Goal: Navigation & Orientation: Find specific page/section

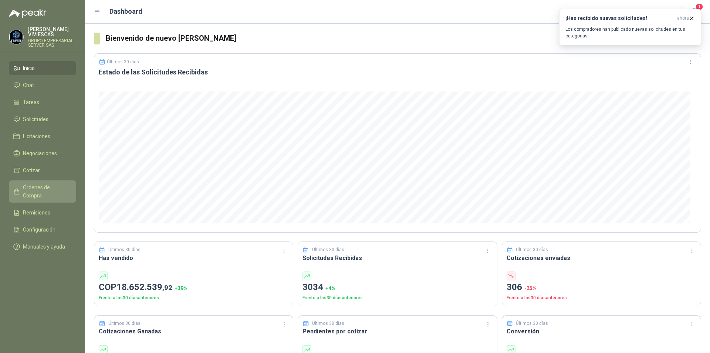
click at [51, 181] on link "Órdenes de Compra" at bounding box center [42, 191] width 67 height 22
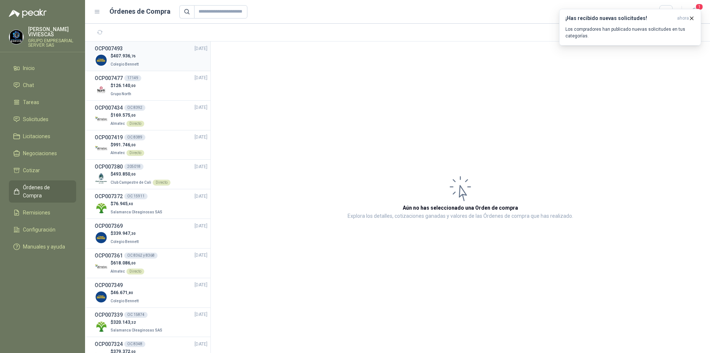
click at [174, 60] on div "$ 407.936 ,76 Colegio [PERSON_NAME]" at bounding box center [151, 60] width 113 height 15
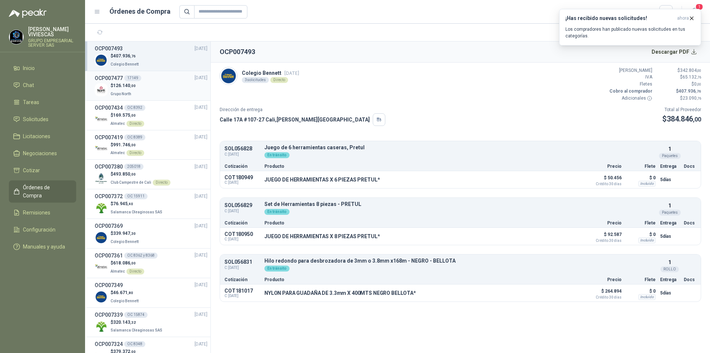
click at [176, 92] on div "$ 126.140 ,00 Grupo North" at bounding box center [151, 89] width 113 height 15
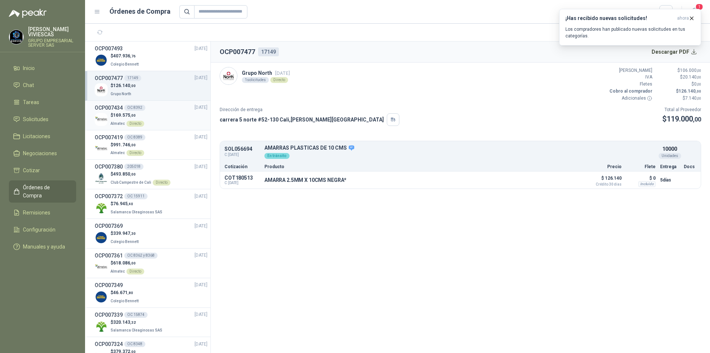
click at [177, 122] on div "$ 169.575 ,00 Almatec Directo" at bounding box center [151, 119] width 113 height 15
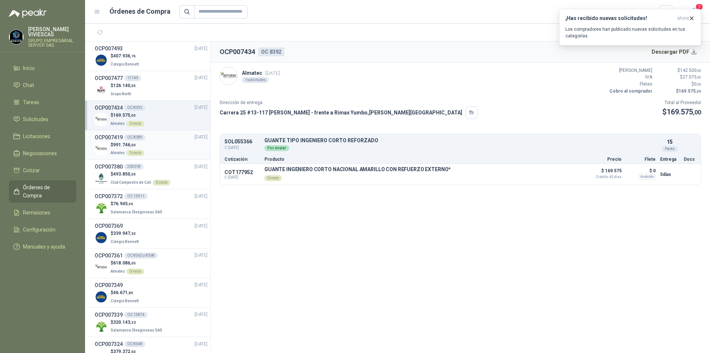
drag, startPoint x: 175, startPoint y: 149, endPoint x: 144, endPoint y: 137, distance: 32.8
click at [175, 149] on div "$ 991.746 ,00 Almatec Directo" at bounding box center [151, 148] width 113 height 15
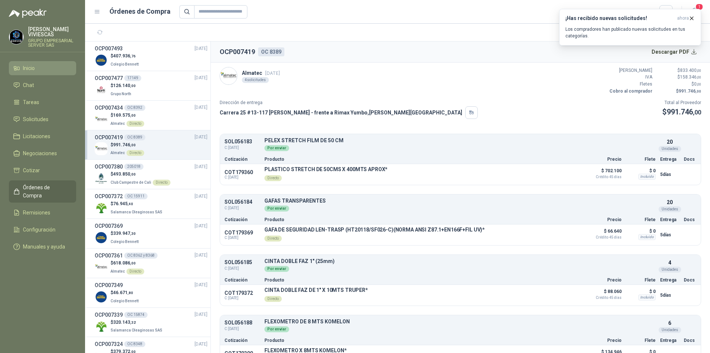
click at [37, 71] on li "Inicio" at bounding box center [42, 68] width 58 height 8
